Goal: Find specific page/section: Find specific page/section

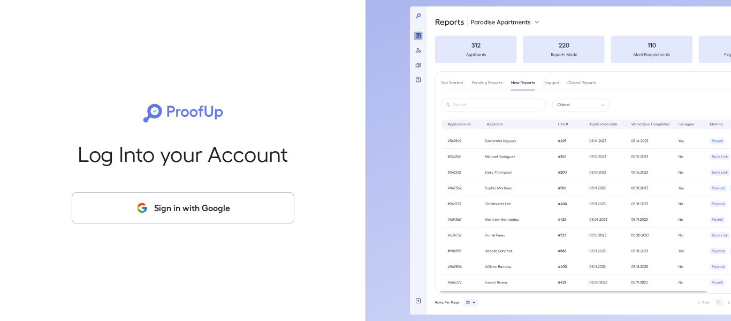
click at [226, 201] on button "Sign in with Google" at bounding box center [183, 207] width 223 height 31
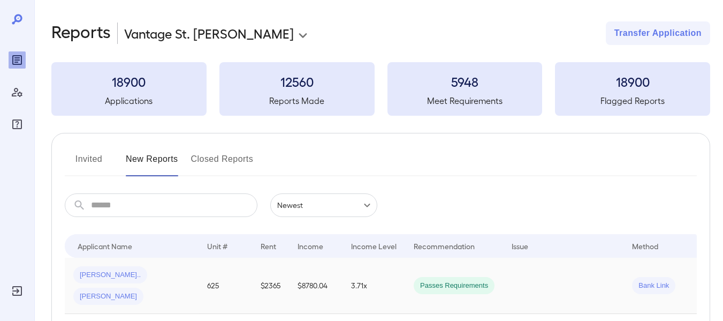
click at [439, 280] on span "Passes Requirements" at bounding box center [454, 285] width 81 height 10
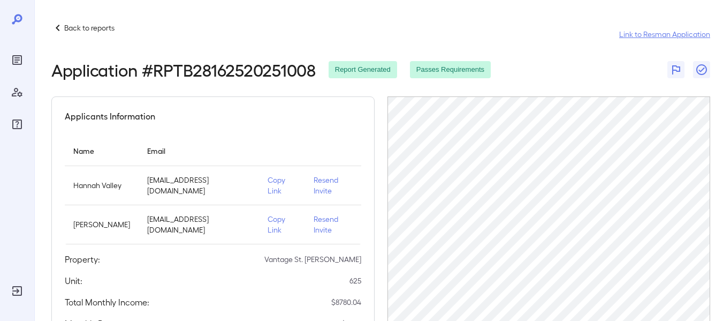
click at [640, 39] on link "Link to Resman Application" at bounding box center [664, 34] width 91 height 11
